Goal: Transaction & Acquisition: Subscribe to service/newsletter

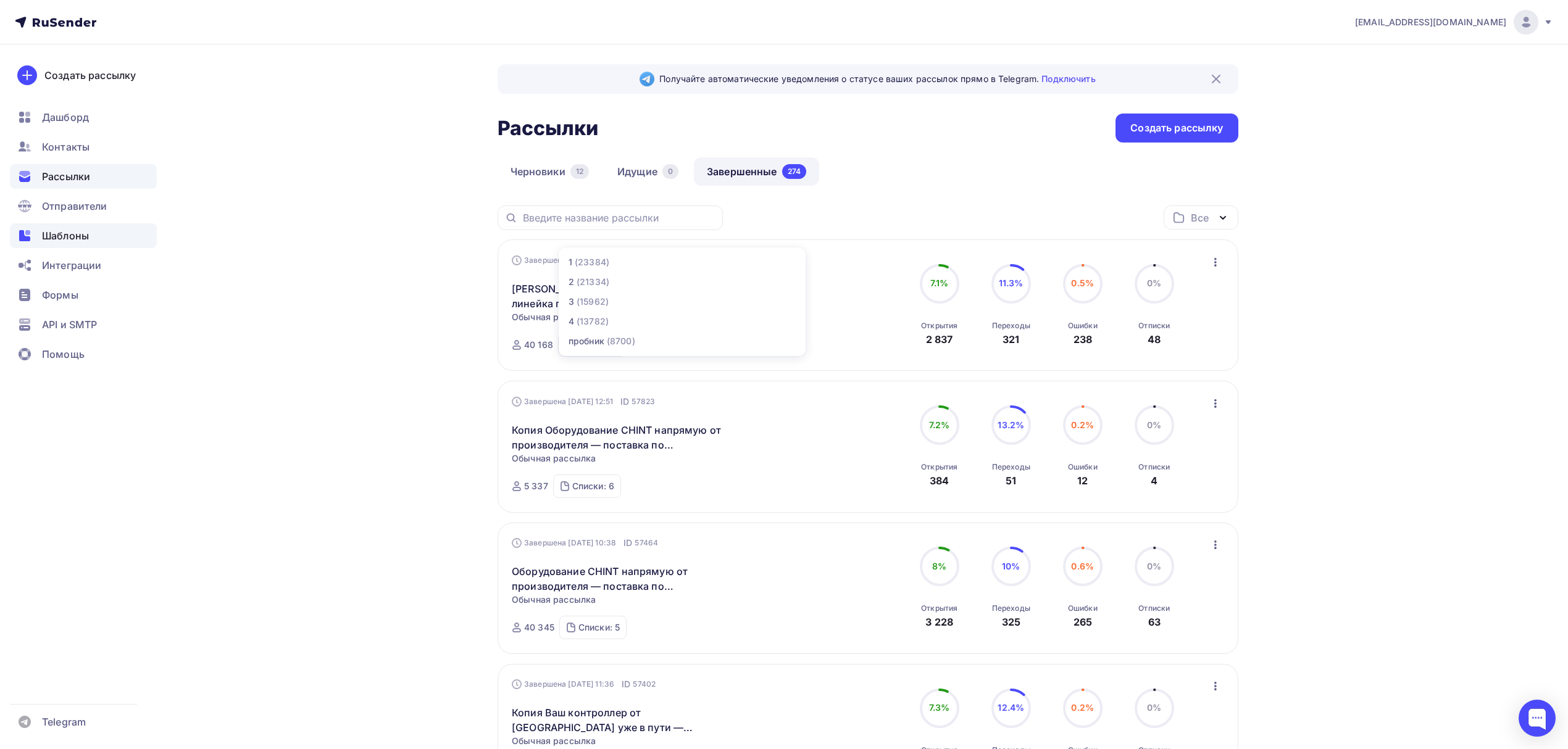
click at [73, 234] on span "Шаблоны" at bounding box center [65, 236] width 47 height 15
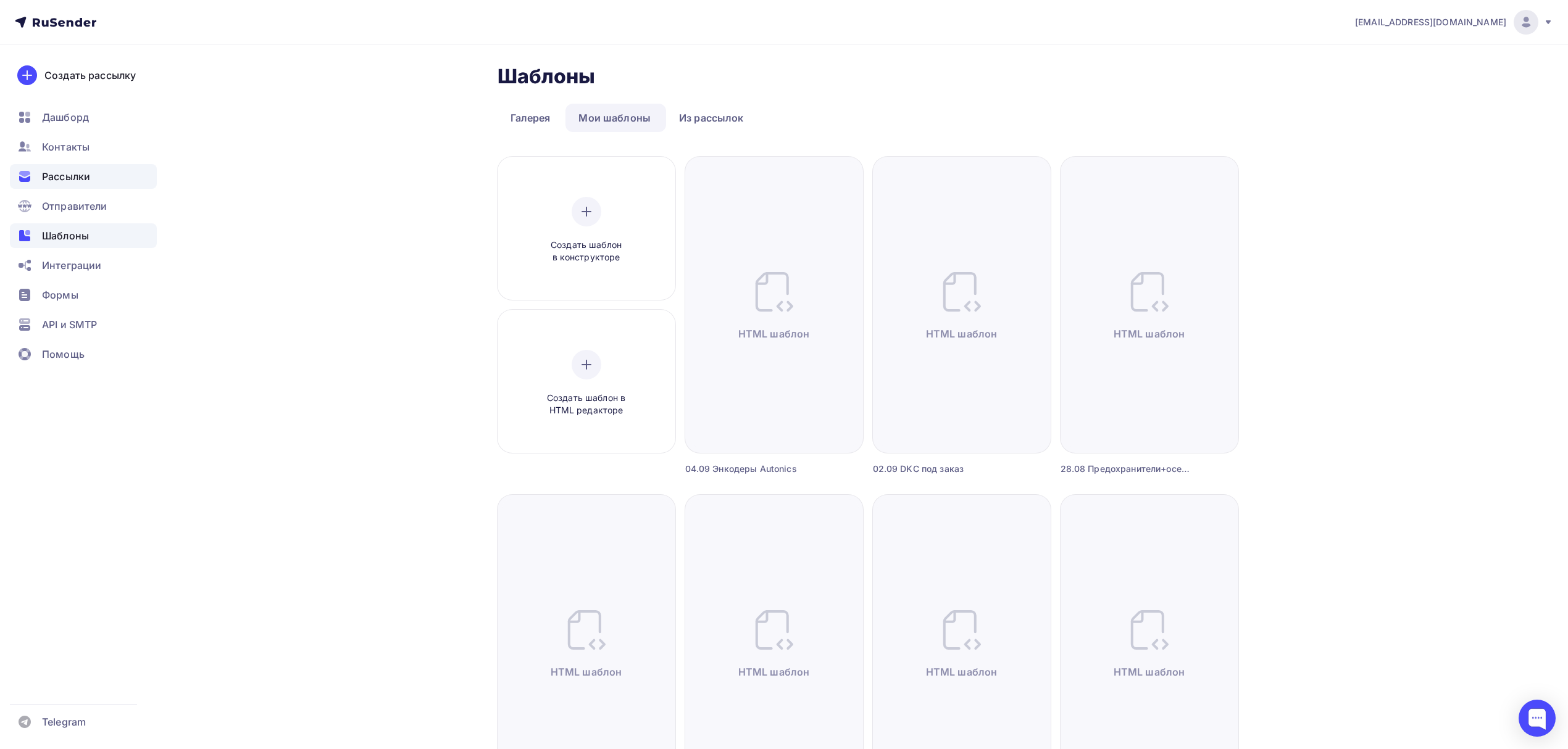
click at [112, 165] on div "Рассылки" at bounding box center [83, 176] width 147 height 25
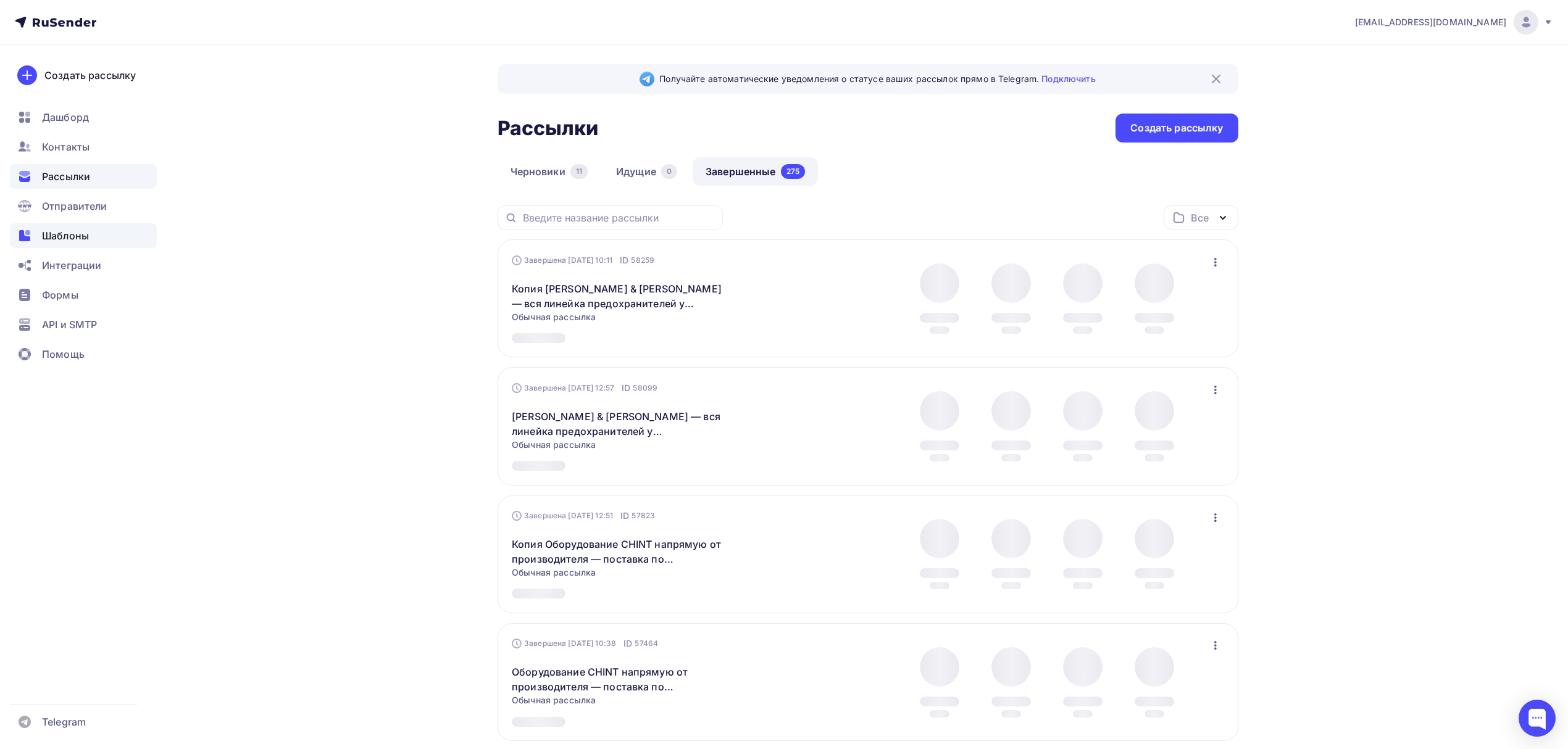
click at [95, 229] on div "Шаблоны" at bounding box center [83, 236] width 147 height 25
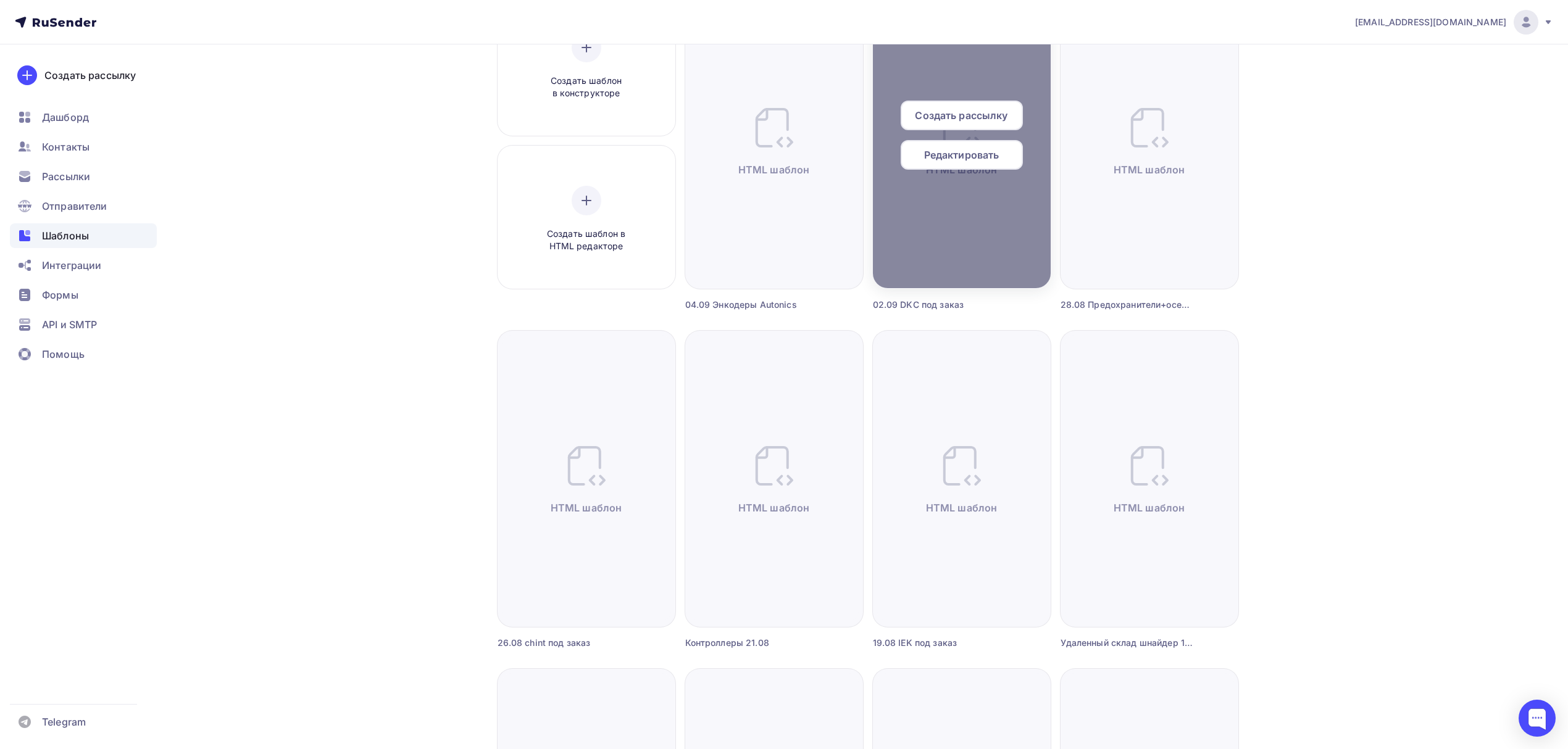
scroll to position [82, 0]
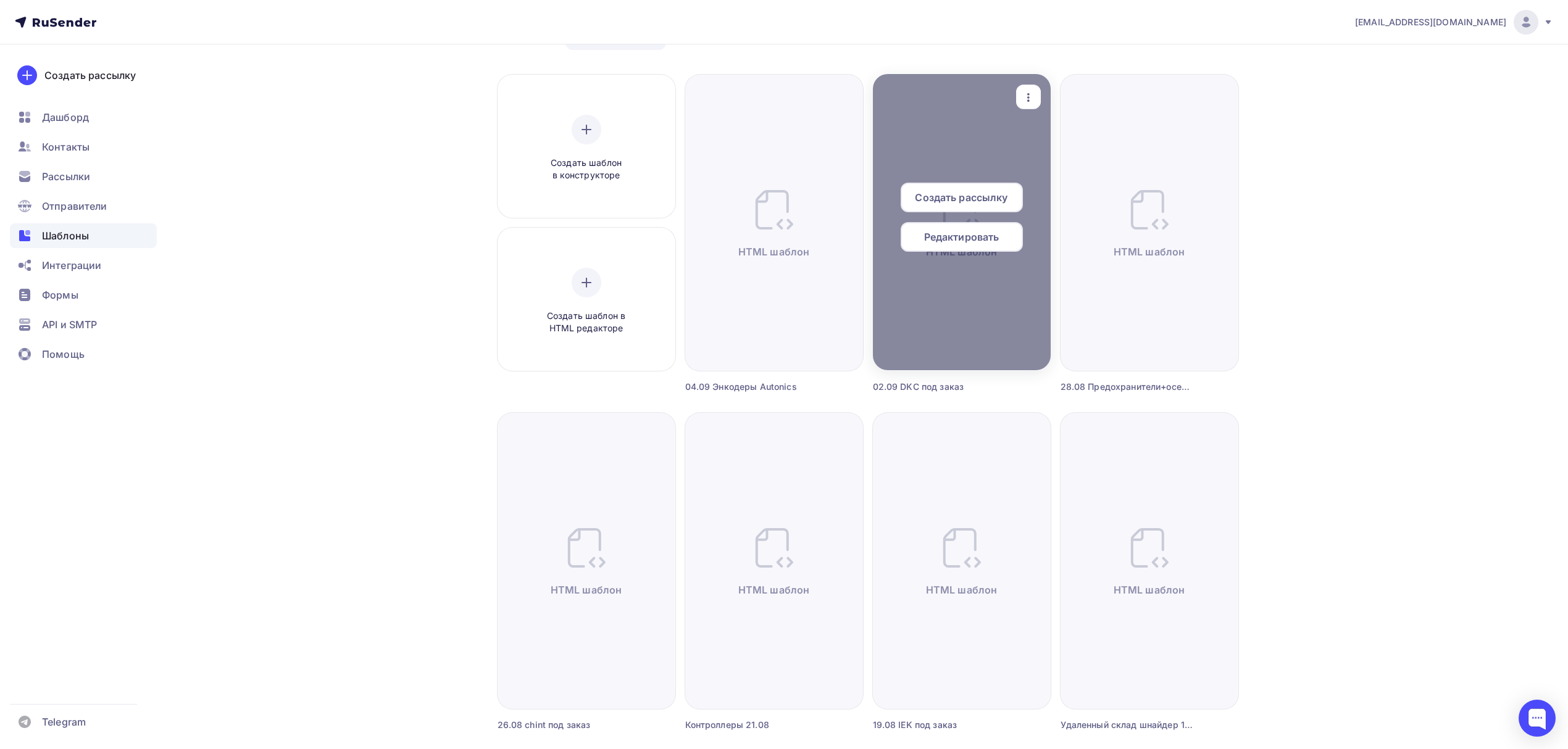
click at [967, 188] on div "Создать рассылку" at bounding box center [961, 197] width 122 height 29
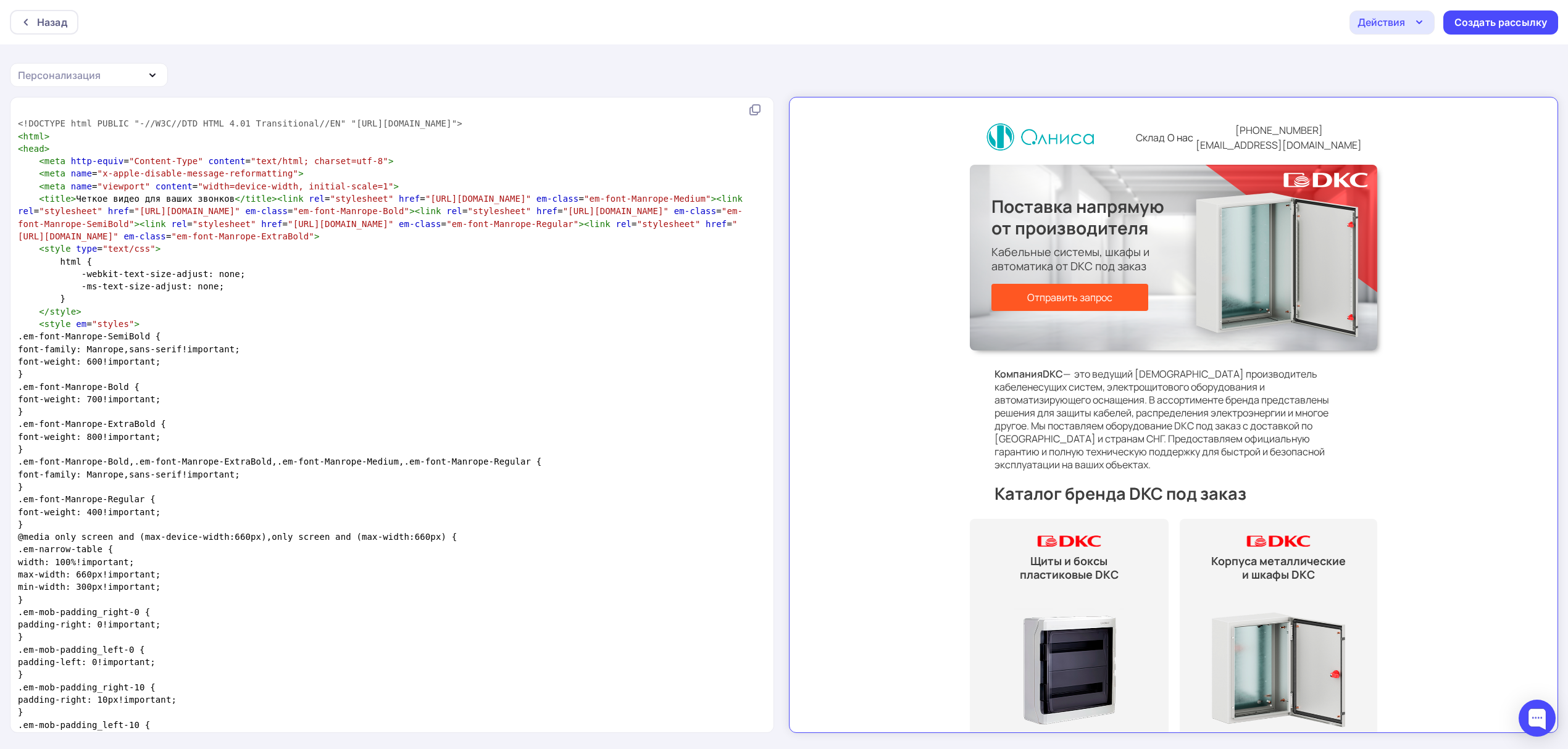
click at [976, 189] on td "Поставка напрямую от производителя Кабельные системы, шкафы и автоматика от DKC…" at bounding box center [1163, 247] width 407 height 186
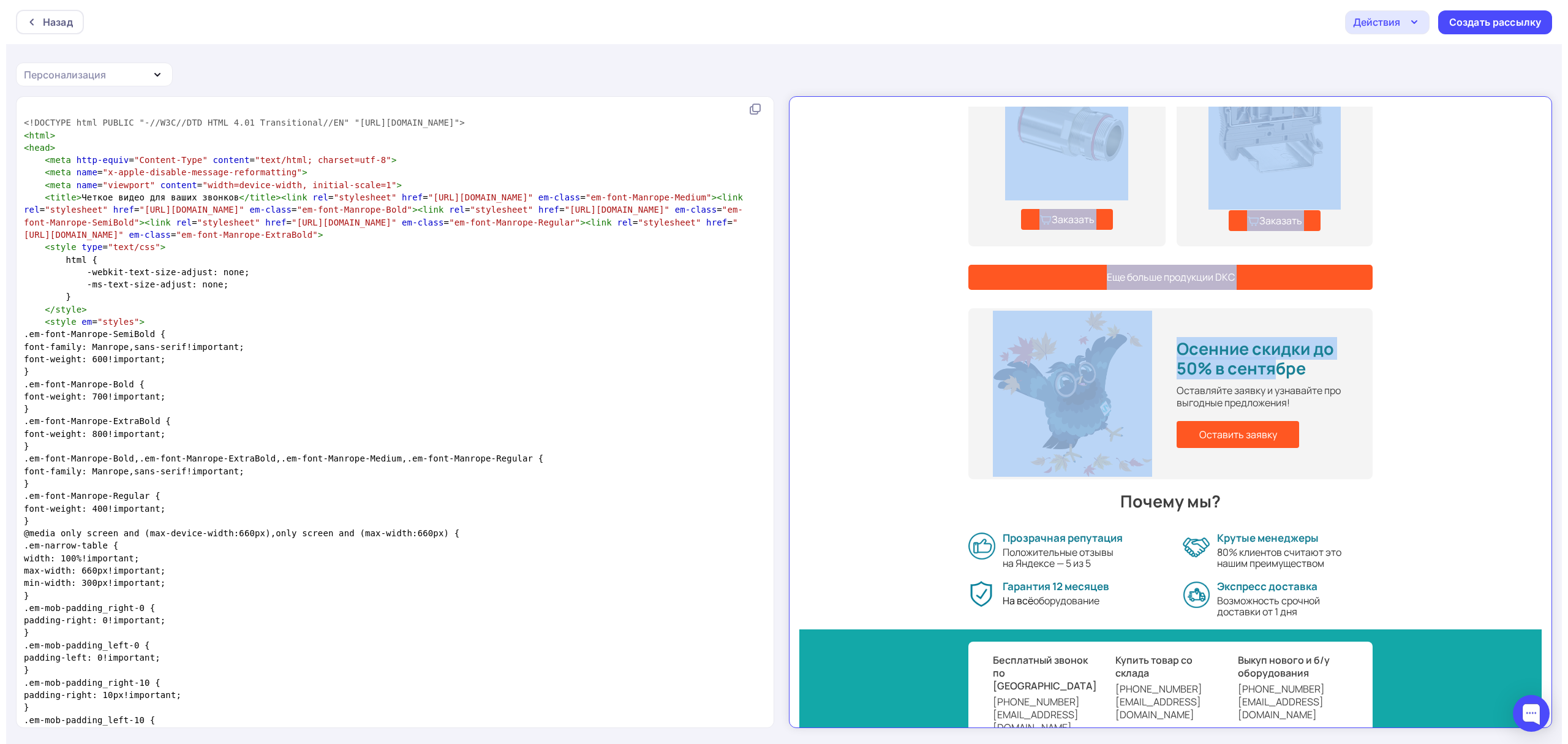
scroll to position [827, 0]
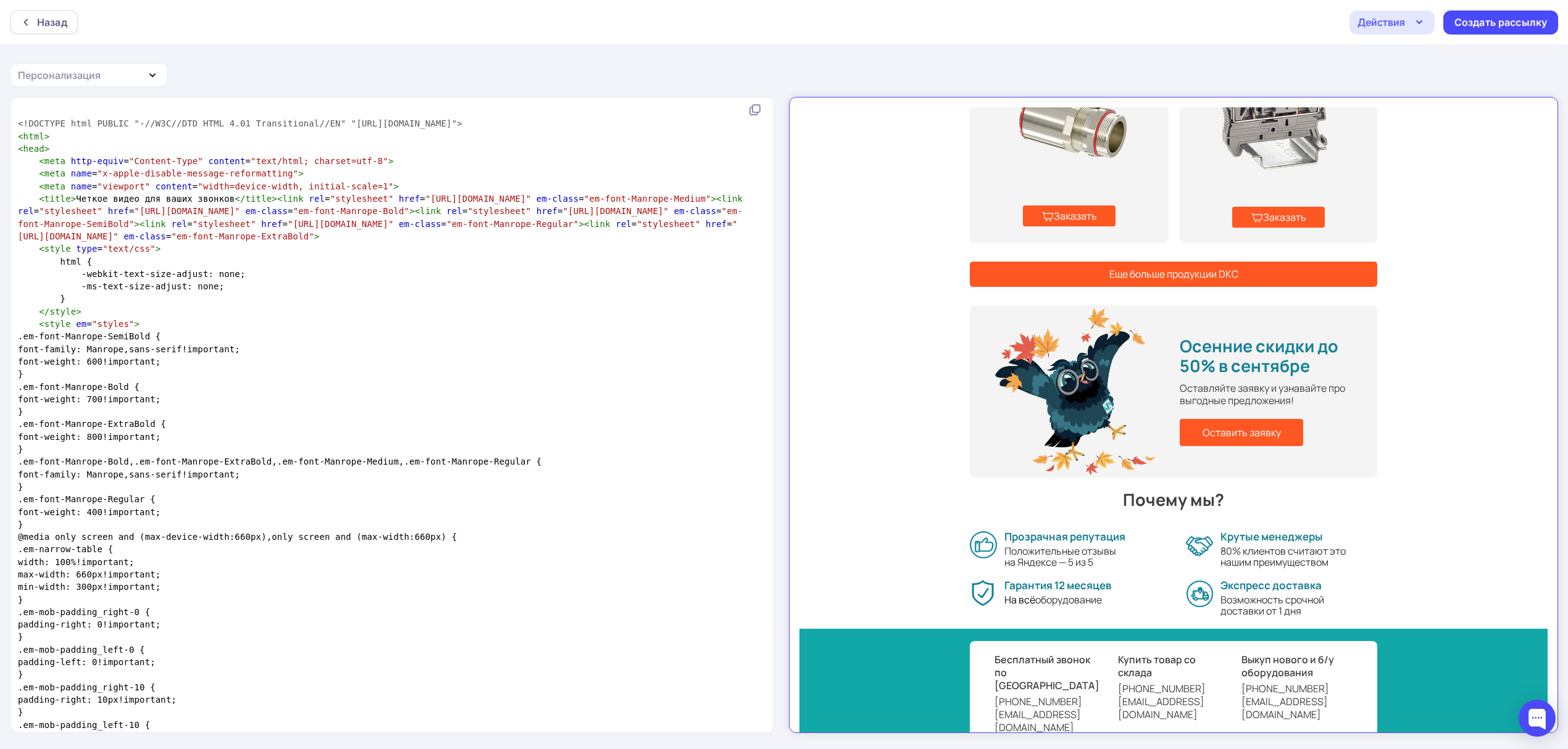
drag, startPoint x: 980, startPoint y: 189, endPoint x: 1389, endPoint y: 429, distance: 474.2
copy tbody "Склад О нас [PHONE_NUMBER] [EMAIL_ADDRESS][DOMAIN_NAME]"
click at [1509, 25] on div "Создать рассылку" at bounding box center [1501, 23] width 93 height 14
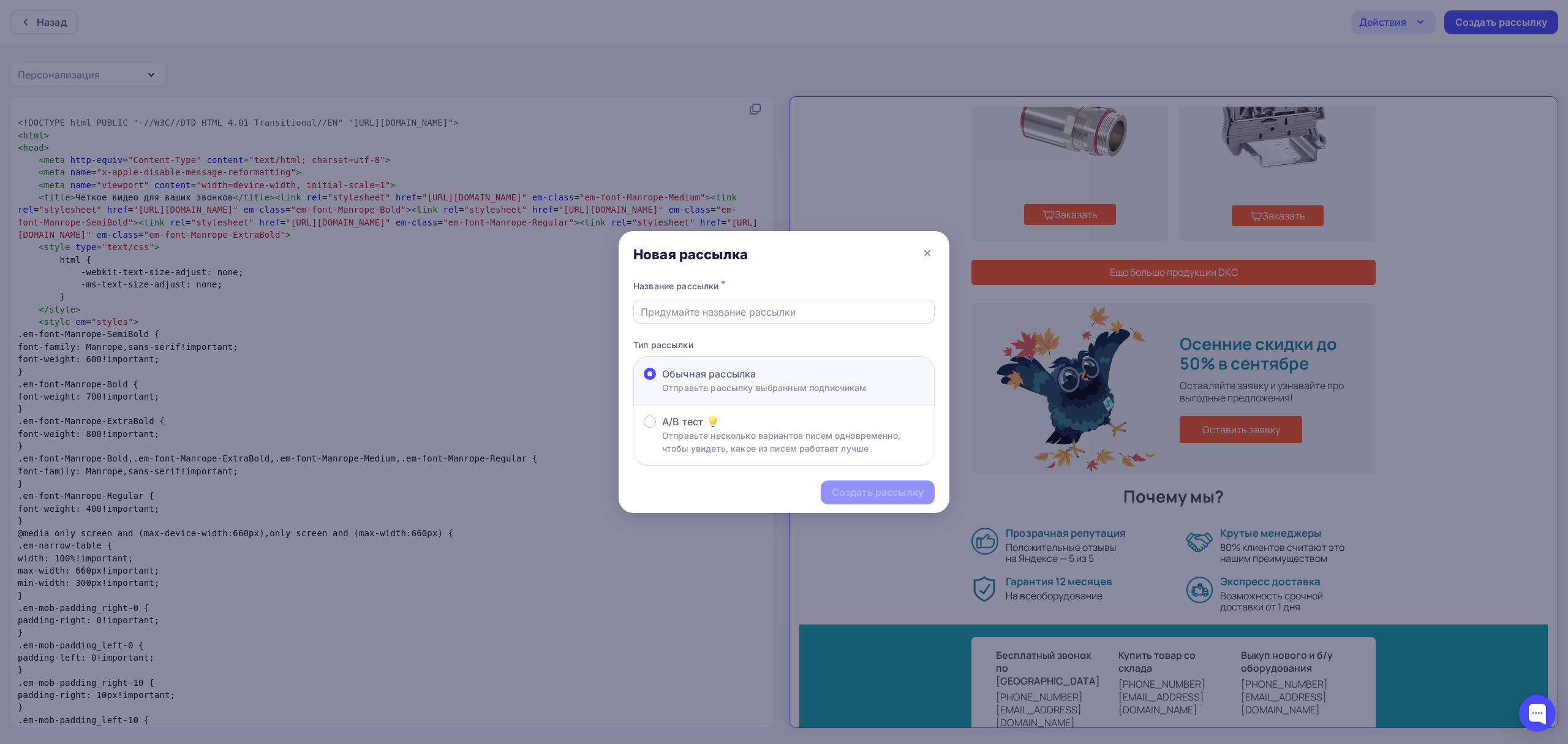
click at [760, 312] on input "text" at bounding box center [784, 312] width 287 height 15
paste input "DKC под ваши проекты — выгодные условия и быстрая доставка"
type input "DKC под ваши проекты — выгодные условия и быстрая доставка"
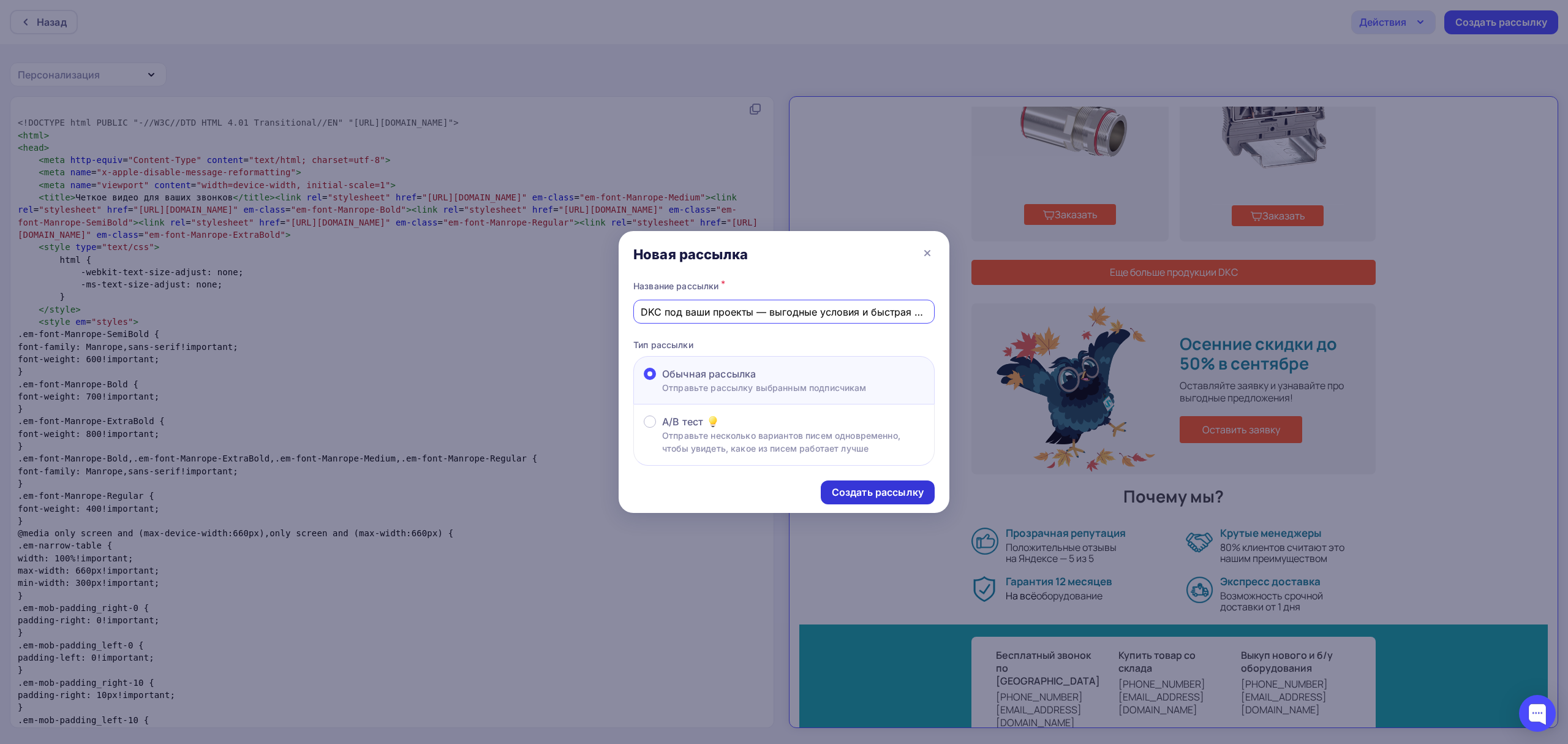
click at [851, 488] on div "Создать рассылку" at bounding box center [878, 492] width 92 height 14
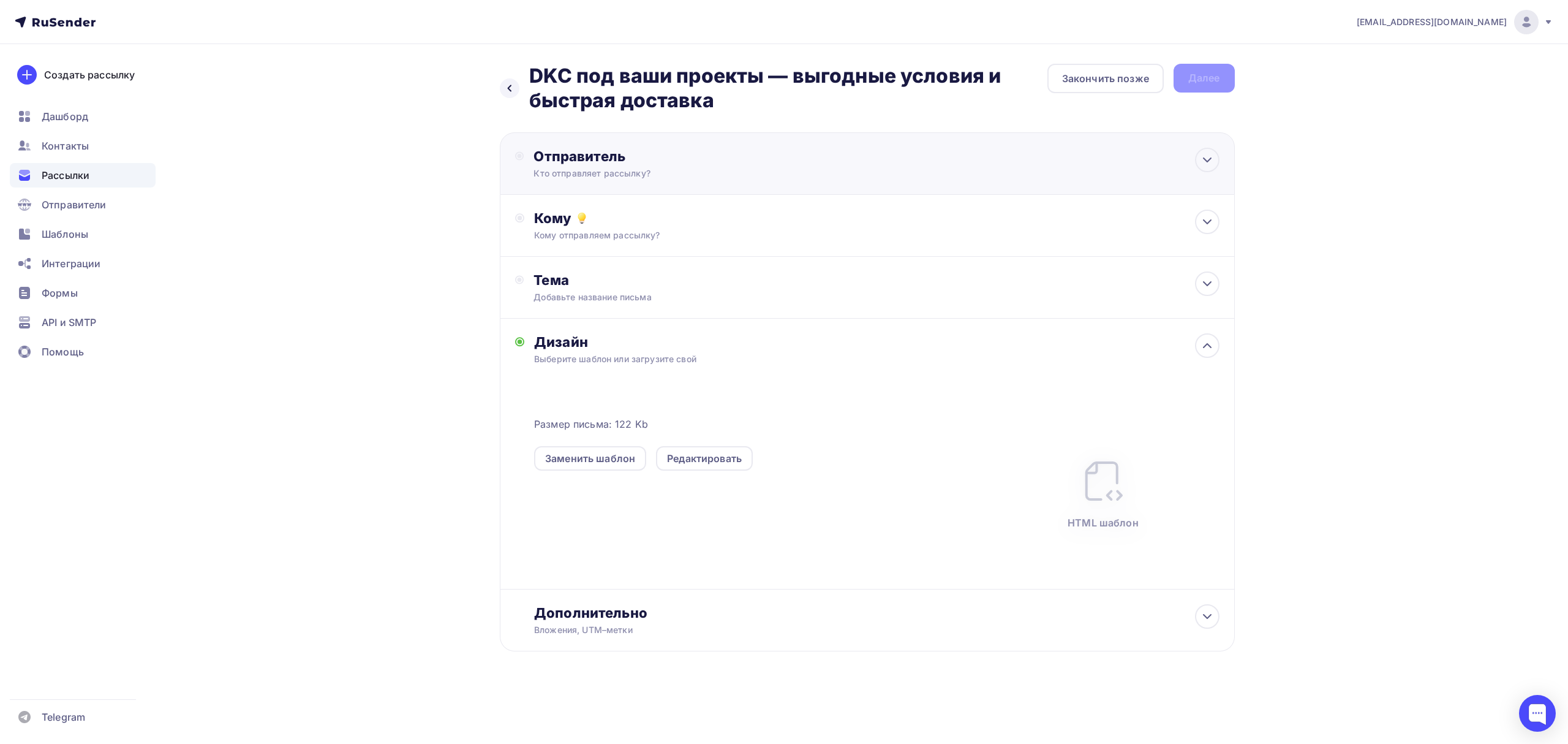
click at [683, 172] on div "Кто отправляет рассылку?" at bounding box center [653, 174] width 239 height 12
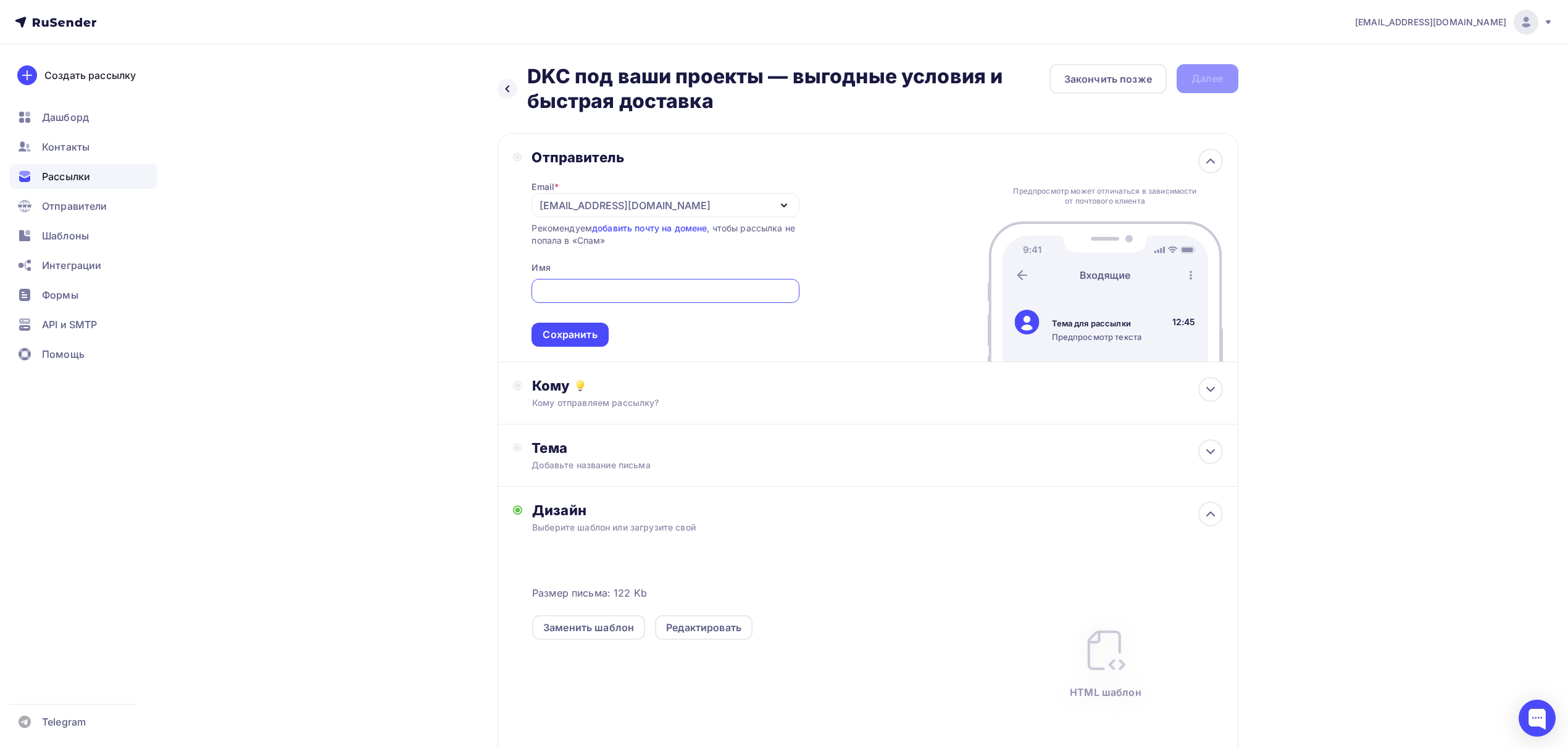
click at [618, 296] on input "text" at bounding box center [665, 292] width 253 height 15
type input "Олниса+"
click at [552, 338] on div "Сохранить" at bounding box center [570, 335] width 55 height 14
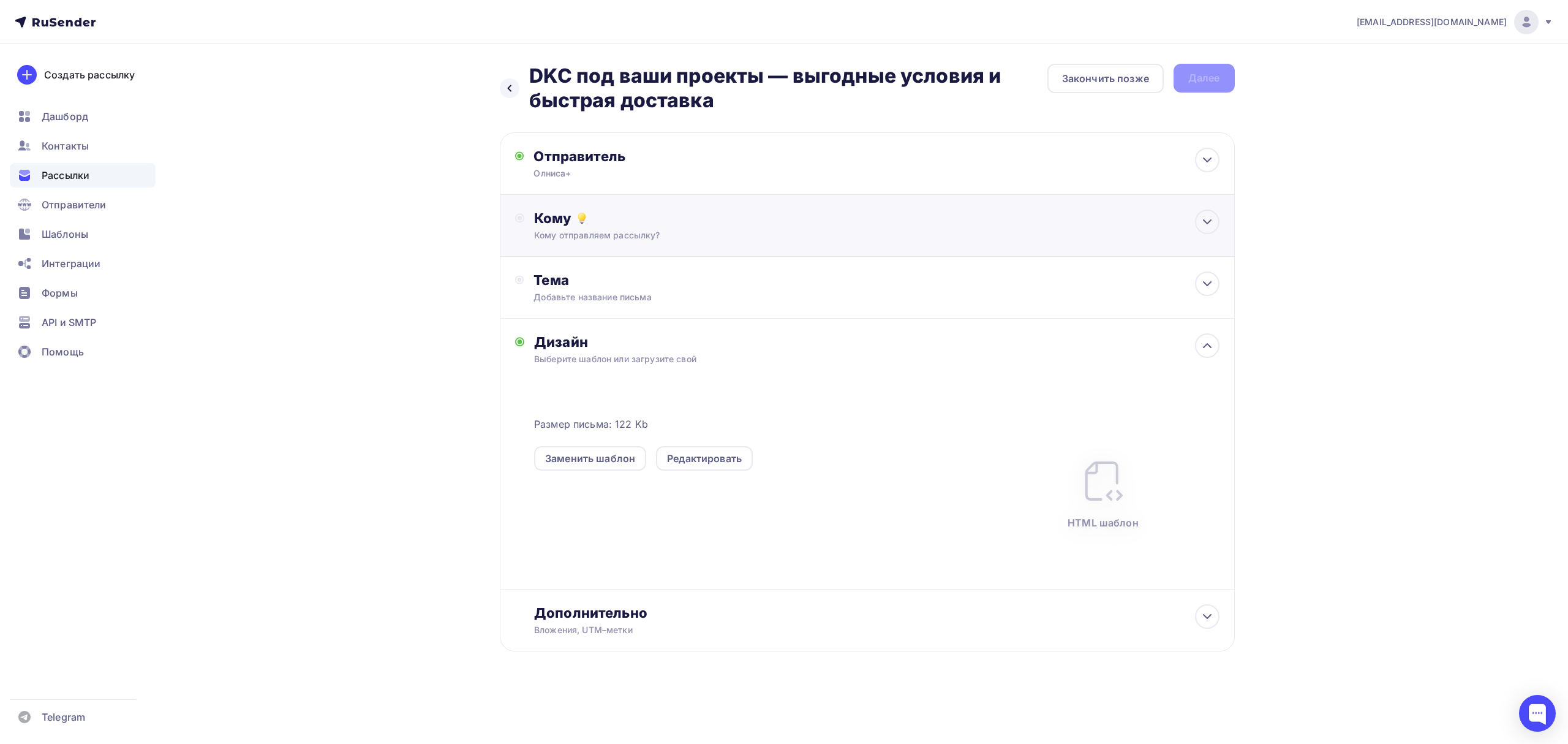
click at [695, 222] on div "Кому" at bounding box center [877, 218] width 685 height 17
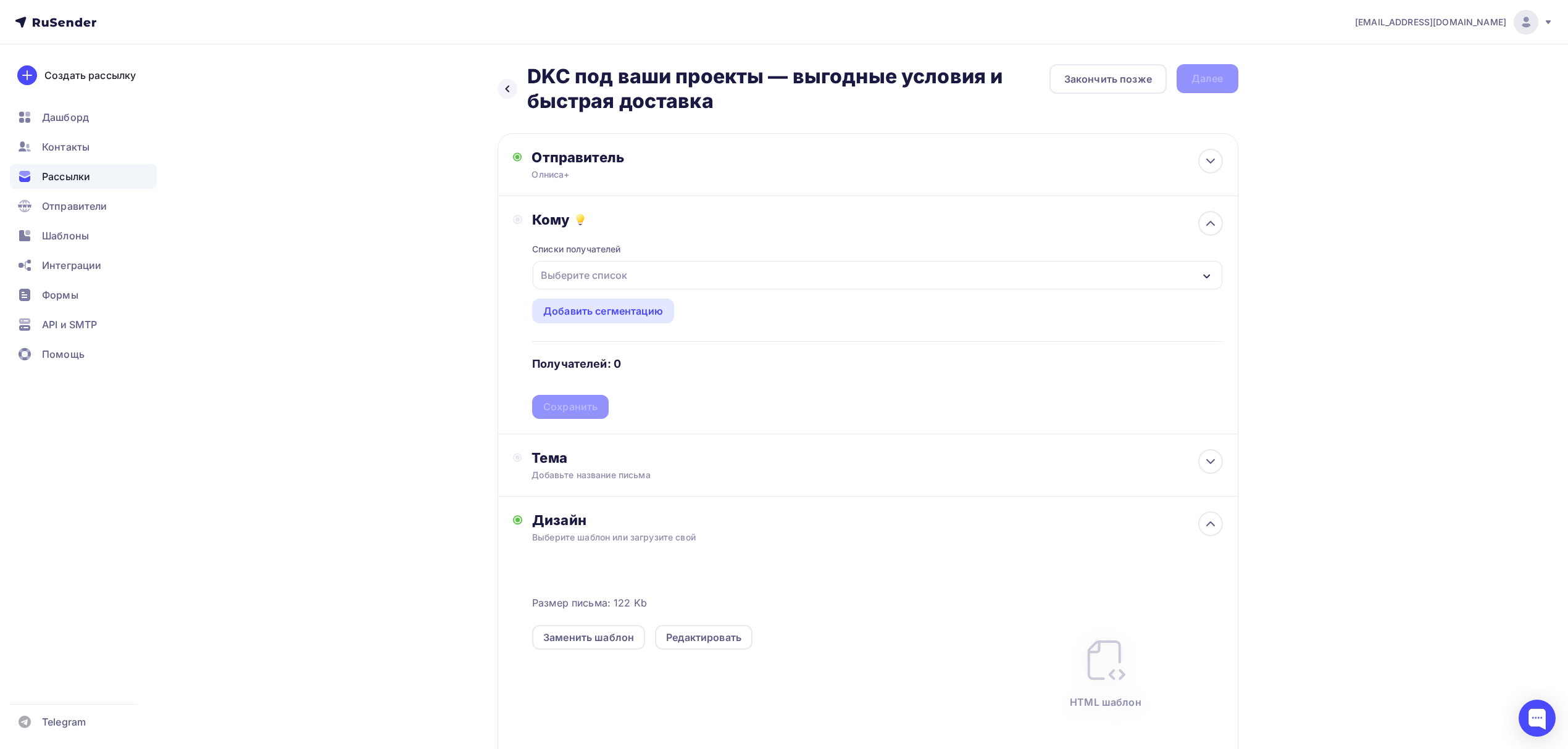
click at [705, 283] on div "Выберите список" at bounding box center [877, 275] width 689 height 29
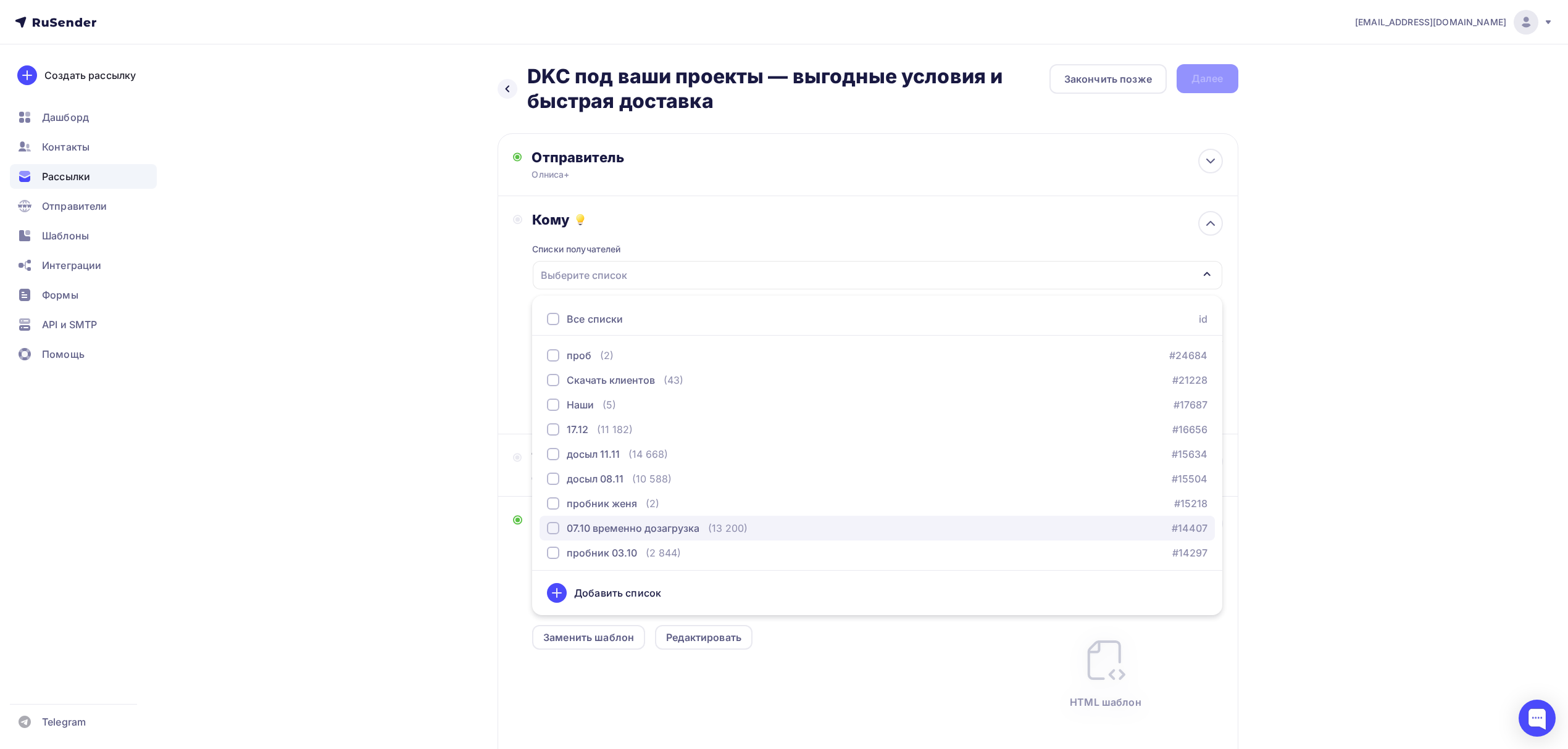
scroll to position [200, 0]
click at [618, 556] on div "(3 207)" at bounding box center [635, 550] width 35 height 15
click at [607, 526] on div "(13 618)" at bounding box center [599, 526] width 38 height 15
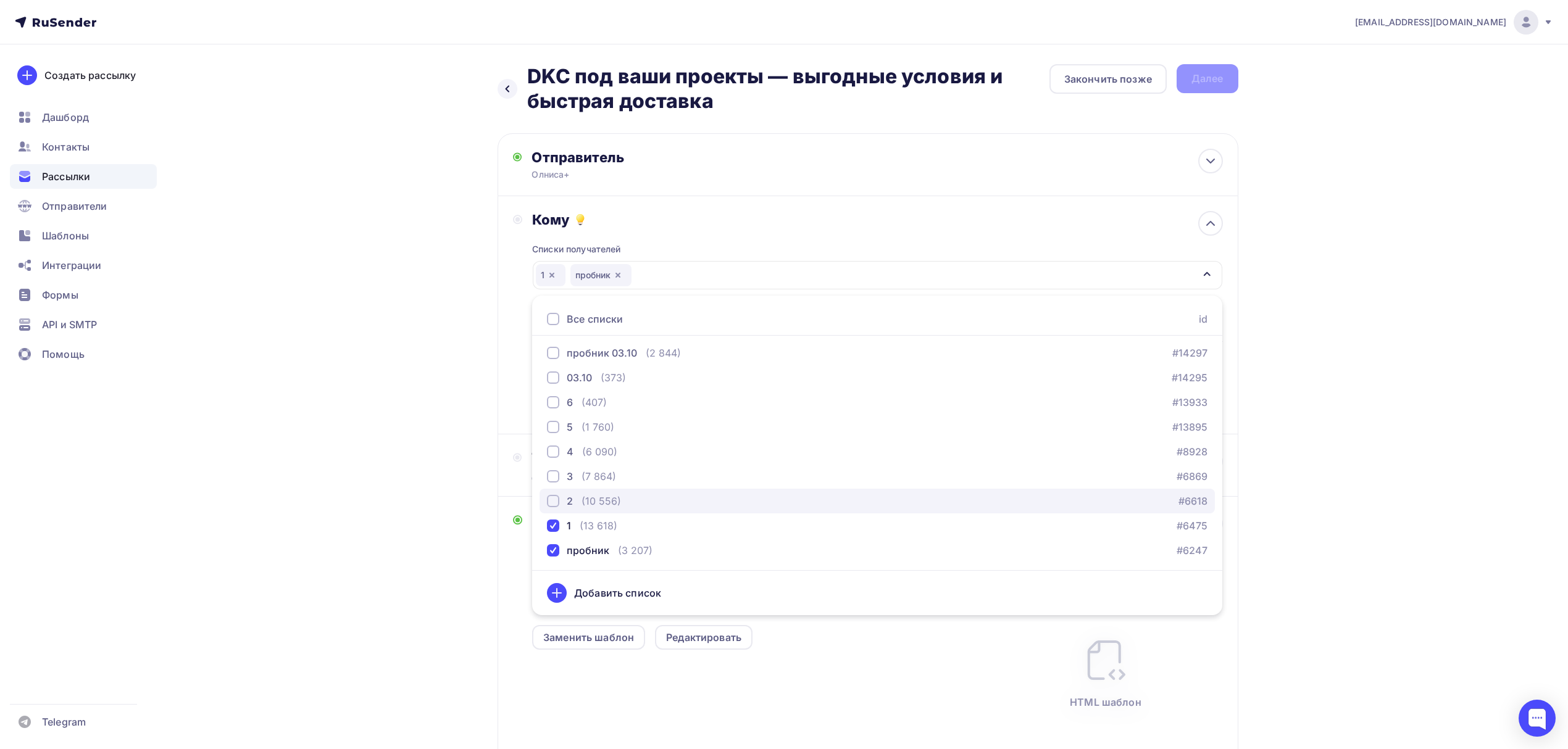
click at [603, 504] on div "(10 556)" at bounding box center [601, 501] width 40 height 15
click at [609, 481] on div "(7 864)" at bounding box center [599, 477] width 35 height 15
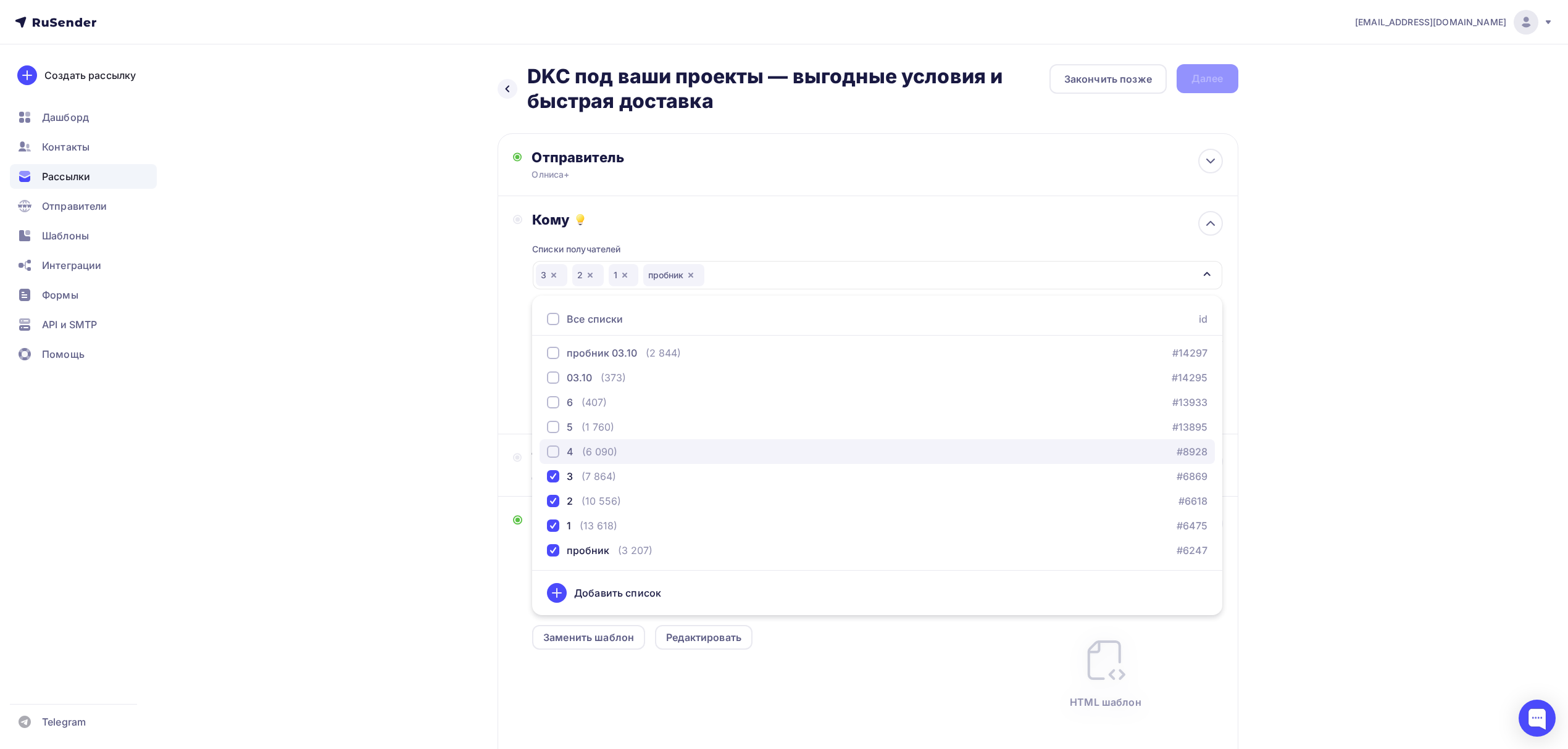
click at [609, 442] on button "4 (6 090) #8928" at bounding box center [877, 451] width 676 height 25
click at [372, 402] on div "Назад DKC под ваши проекты — выгодные условия и быстрая доставка DKC под ваши п…" at bounding box center [784, 478] width 1012 height 867
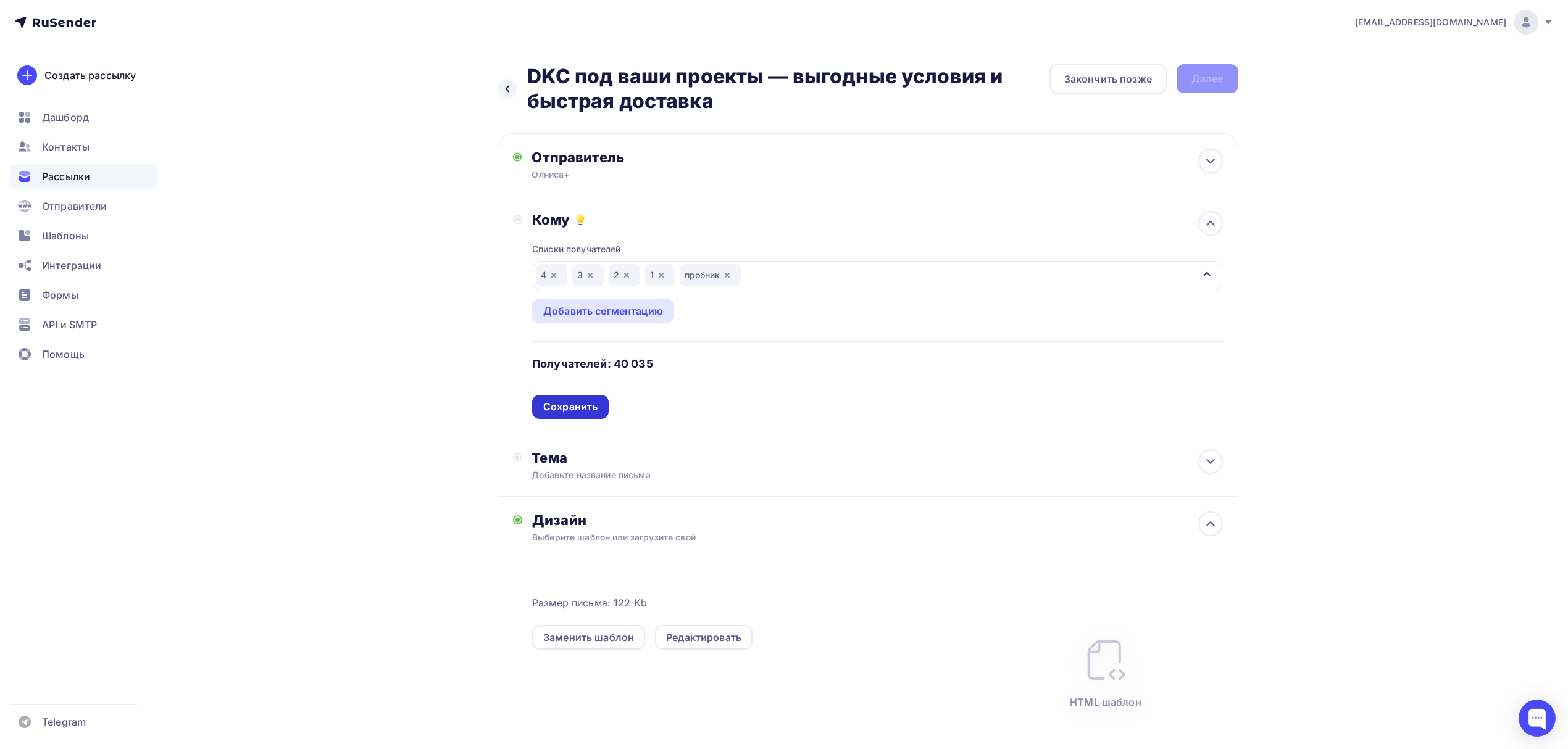
click at [570, 407] on div "Сохранить" at bounding box center [570, 407] width 55 height 14
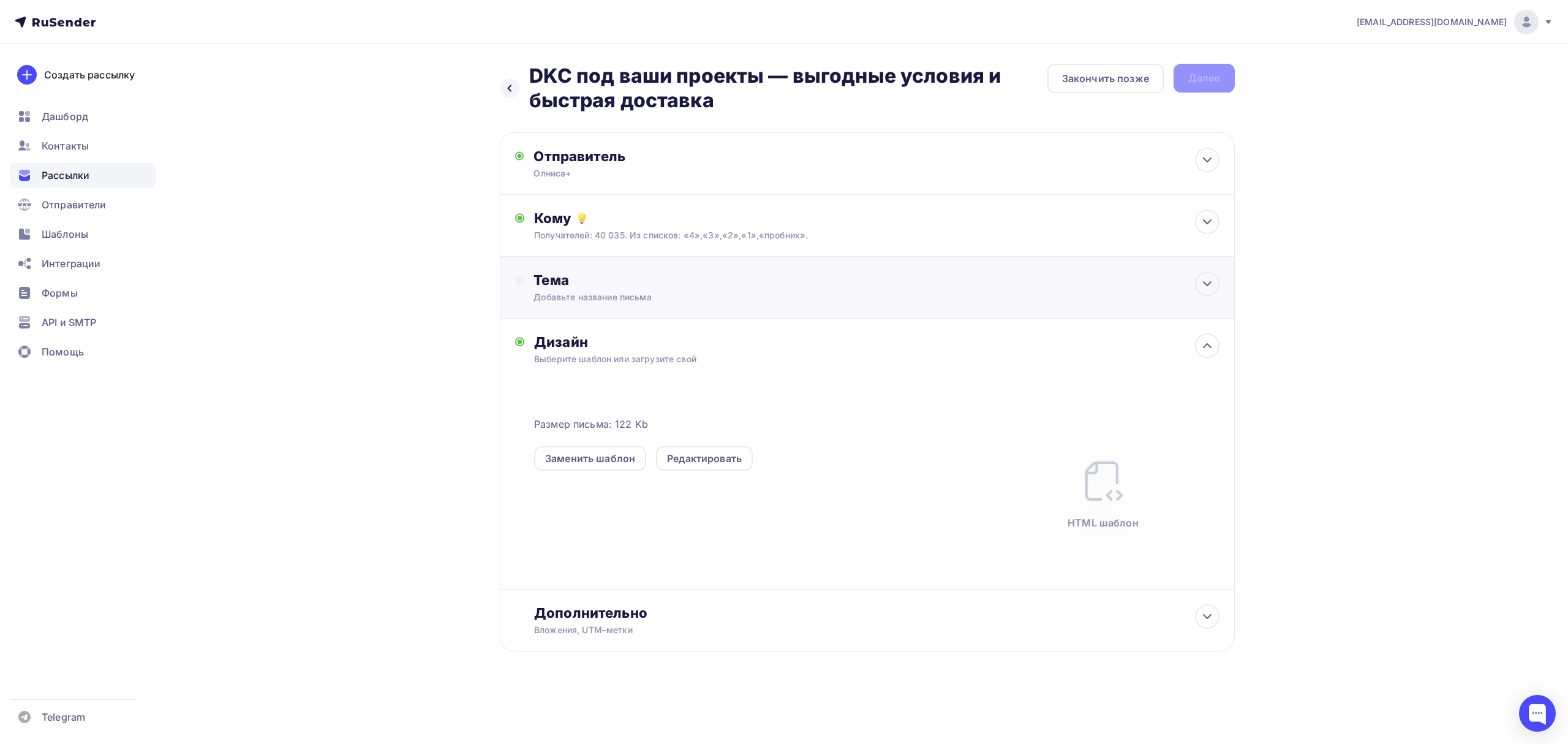
click at [621, 302] on div "Добавьте название письма" at bounding box center [643, 297] width 218 height 12
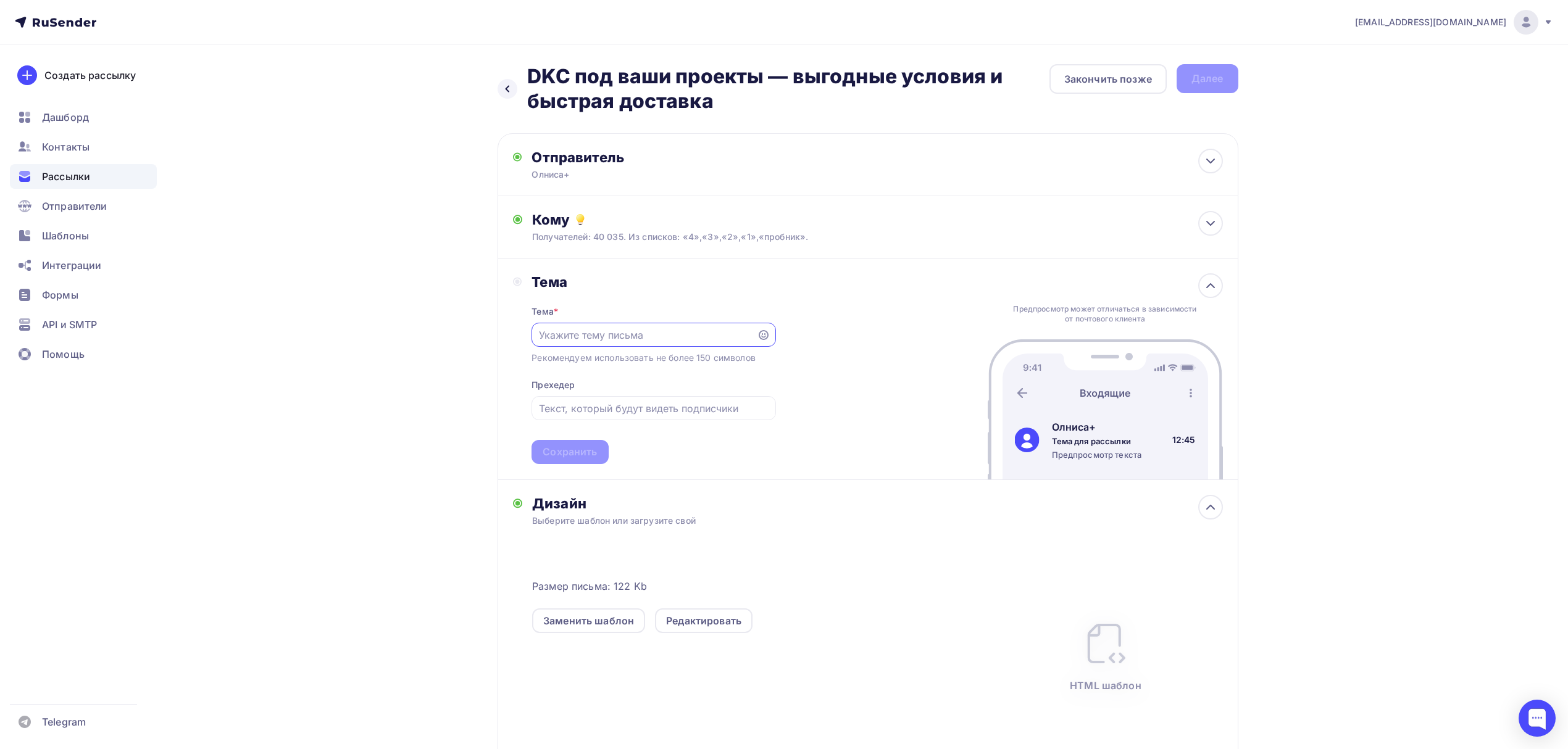
scroll to position [0, 0]
click at [670, 334] on input "text" at bounding box center [644, 335] width 211 height 15
paste input "DKC под ваши проекты — выгодные условия и быстрая доставка"
type input "DKC под ваши проекты — выгодные условия и быстрая доставка"
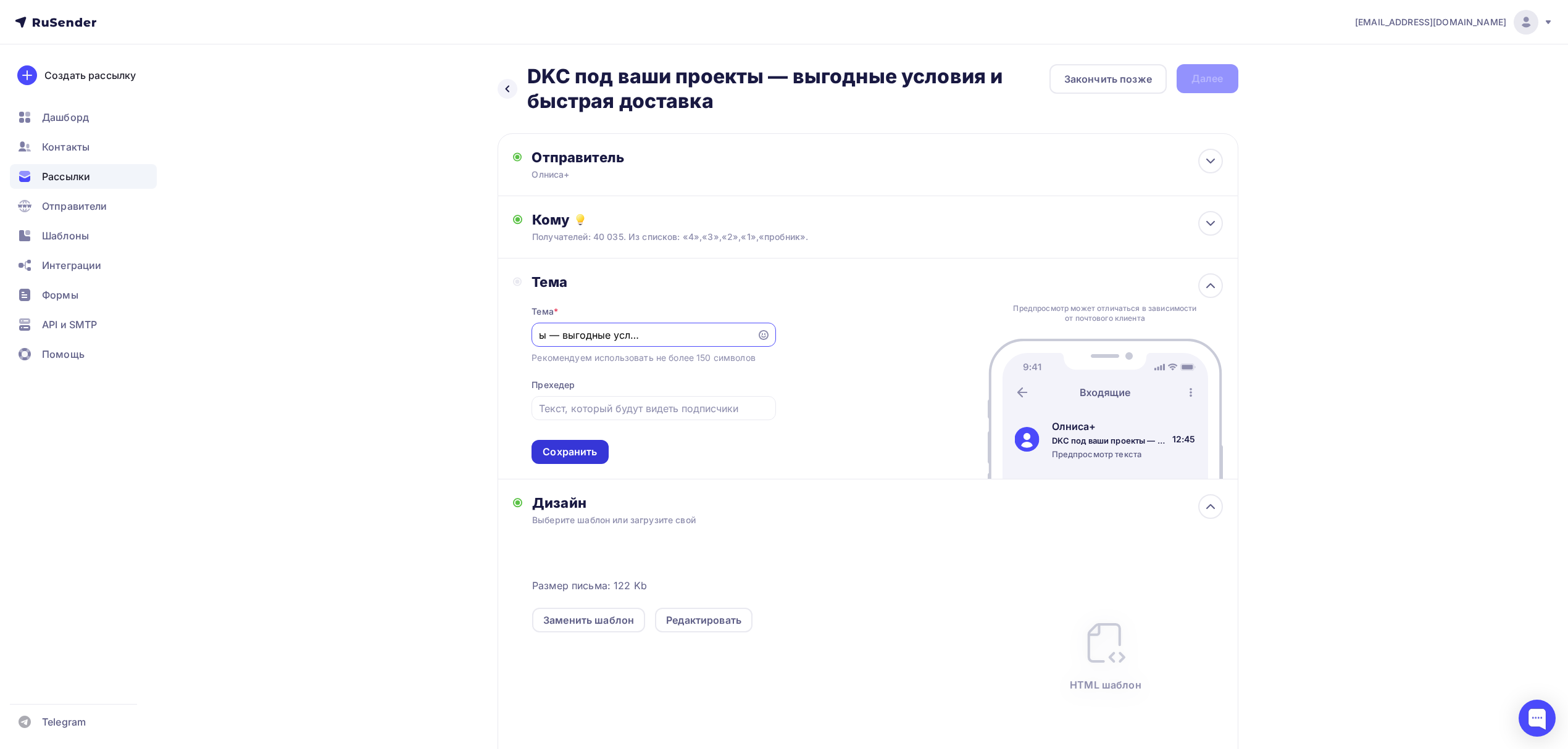
click at [594, 455] on div "Сохранить" at bounding box center [570, 452] width 55 height 14
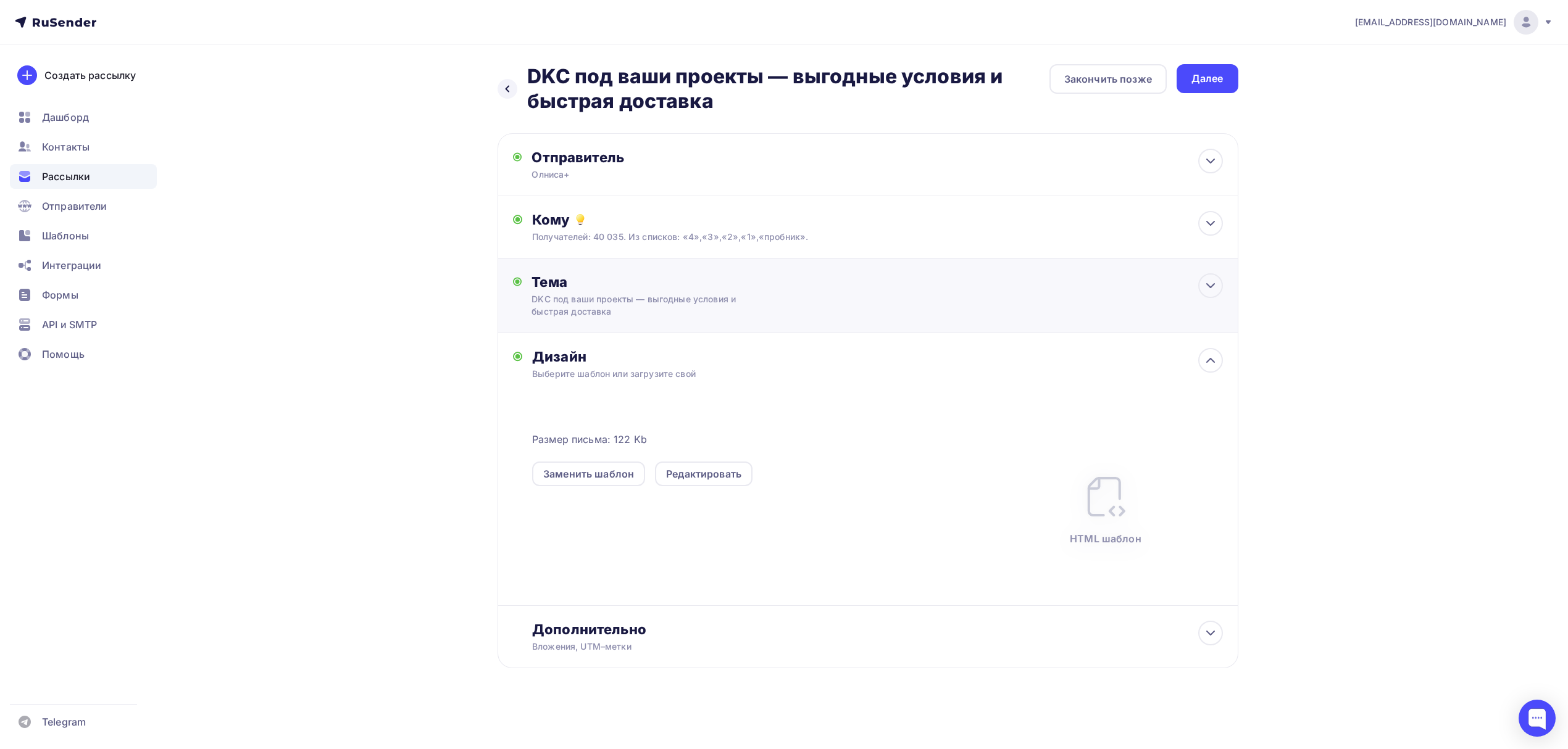
scroll to position [0, 0]
click at [1215, 87] on div "Далее" at bounding box center [1213, 79] width 61 height 29
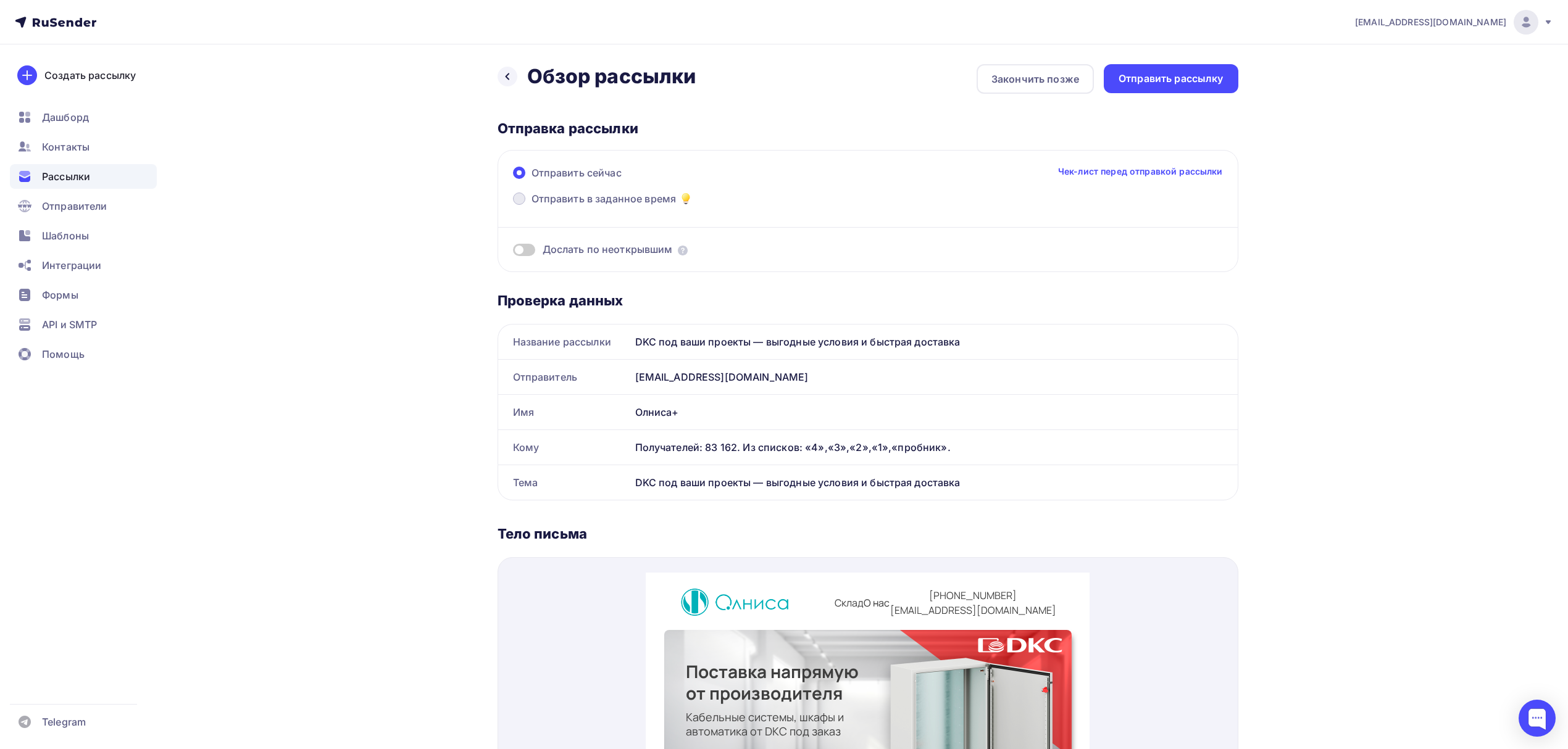
click at [576, 201] on span "Отправить в заданное время" at bounding box center [604, 199] width 145 height 15
click at [532, 206] on input "Отправить в заданное время" at bounding box center [532, 206] width 0 height 0
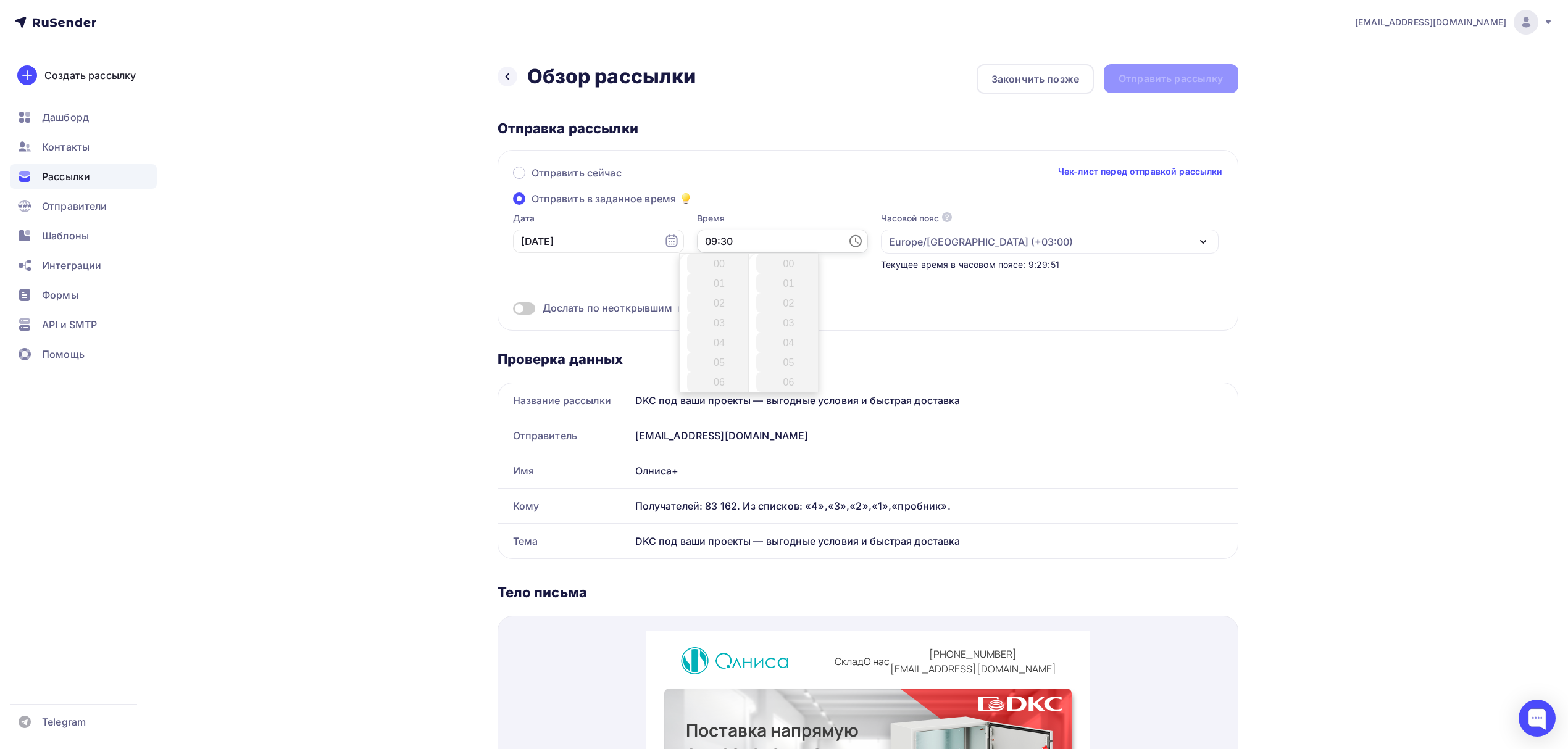
click at [742, 240] on input "09:30" at bounding box center [782, 241] width 171 height 23
click at [715, 287] on li "10" at bounding box center [721, 283] width 67 height 20
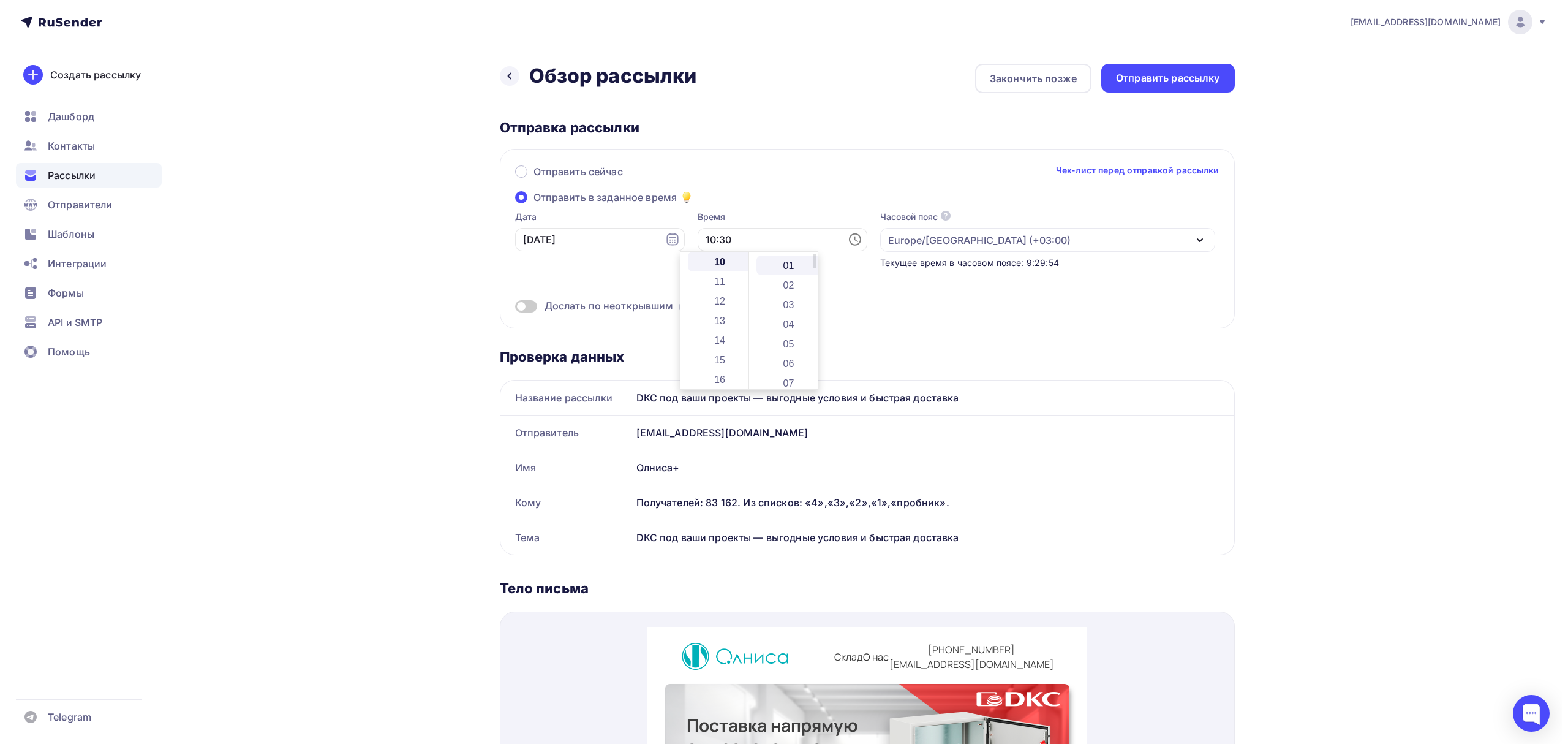
scroll to position [0, 0]
click at [784, 268] on li "00" at bounding box center [784, 261] width 66 height 20
type input "10:00"
click at [587, 229] on input "[DATE]" at bounding box center [594, 239] width 169 height 23
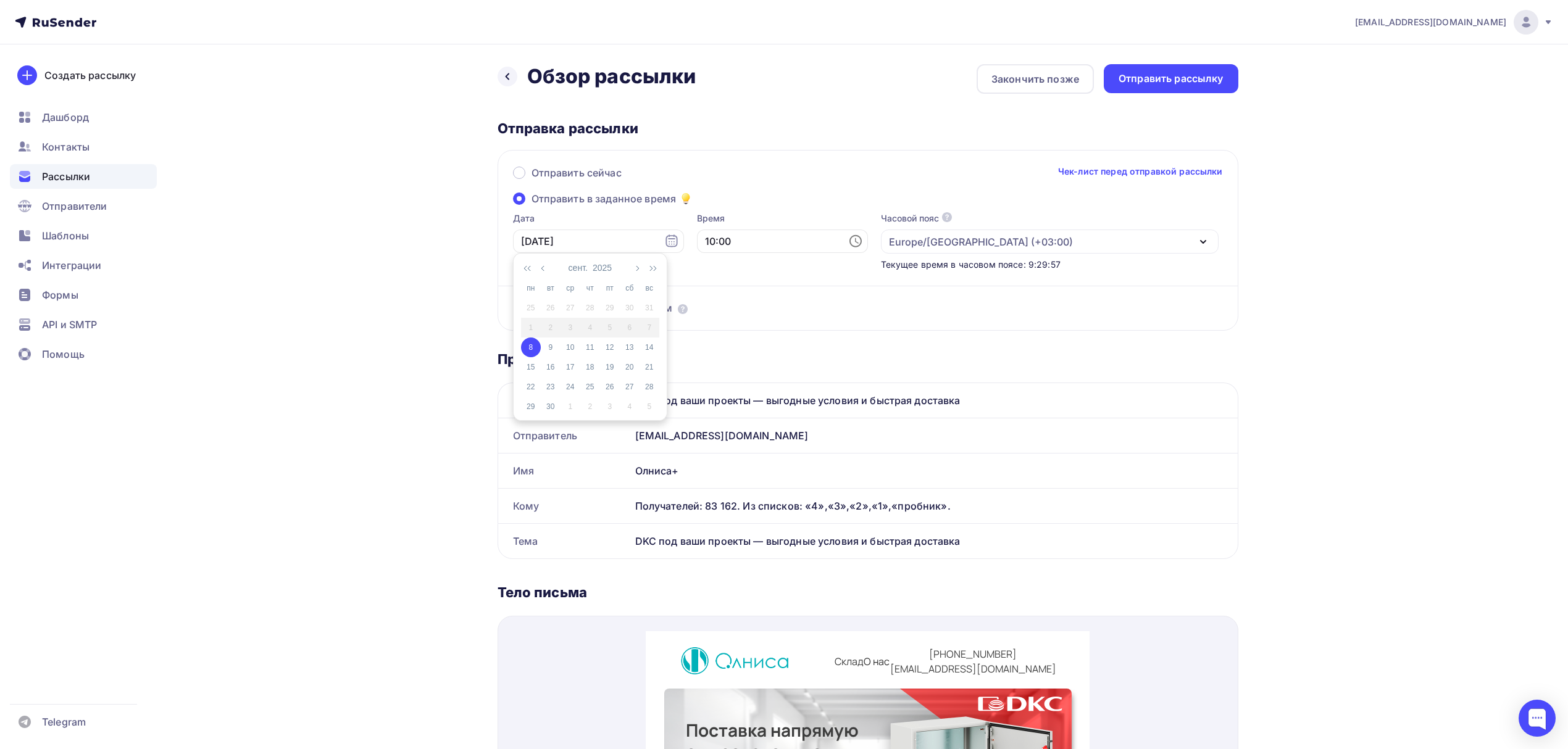
click at [532, 349] on div "8" at bounding box center [531, 348] width 20 height 11
click at [791, 292] on div "Дослать по неоткрывшим" at bounding box center [868, 293] width 710 height 44
click at [1136, 85] on div "Отправить рассылку" at bounding box center [1171, 79] width 105 height 14
